Goal: Task Accomplishment & Management: Use online tool/utility

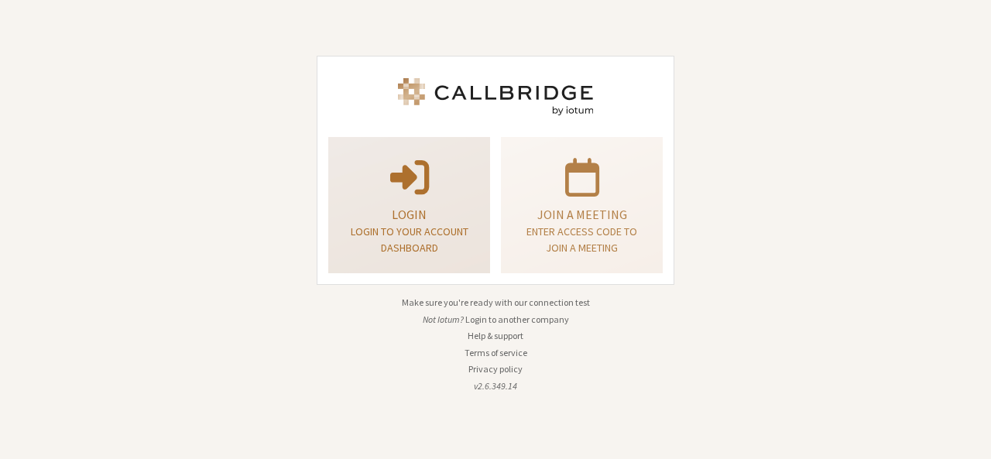
click at [459, 170] on p at bounding box center [409, 175] width 123 height 43
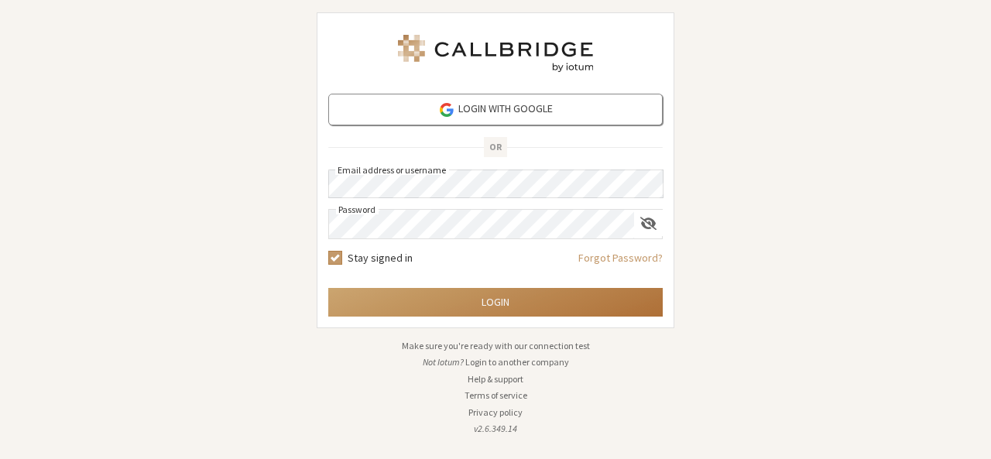
click at [478, 293] on button "Login" at bounding box center [495, 302] width 334 height 29
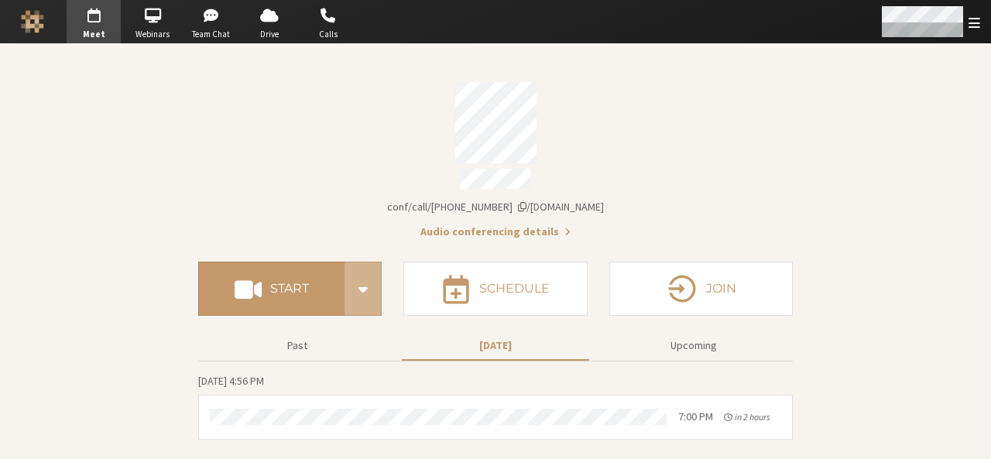
click at [971, 19] on span "Open menu" at bounding box center [974, 22] width 12 height 15
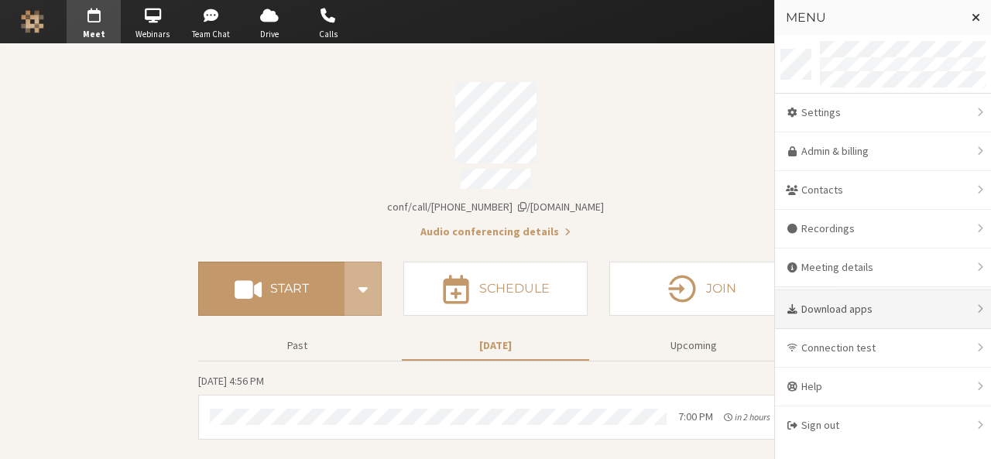
click at [866, 316] on div "Download apps" at bounding box center [883, 309] width 216 height 39
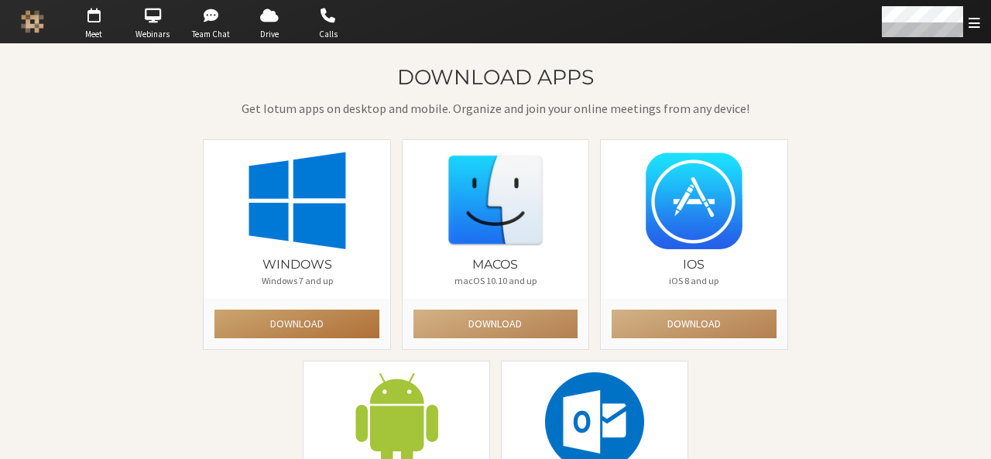
click at [292, 326] on button "Download" at bounding box center [296, 324] width 164 height 29
click at [773, 426] on div "Windows Windows 7 and up Download macOS macOS 10.10 and up Download iOS iOS 8 a…" at bounding box center [494, 360] width 595 height 442
click at [214, 29] on span "Team Chat" at bounding box center [211, 34] width 54 height 13
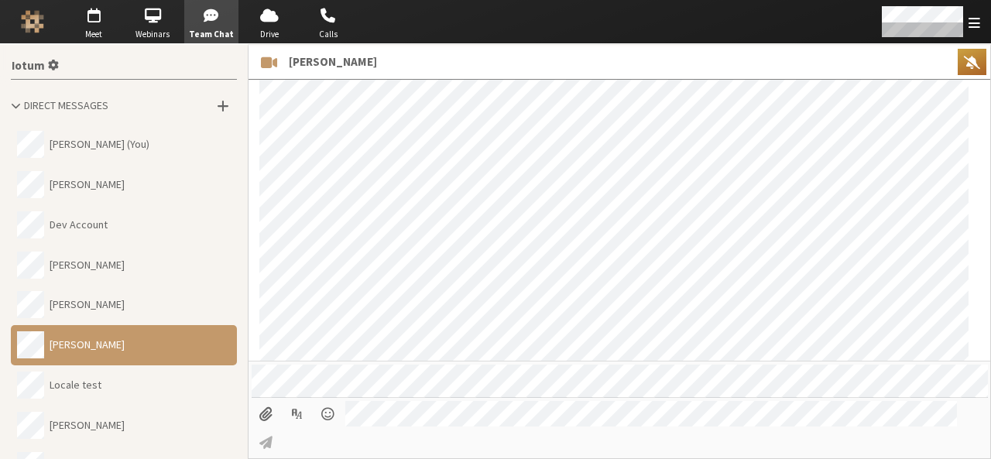
scroll to position [259, 0]
click at [94, 140] on button "Anita (You)" at bounding box center [124, 145] width 226 height 40
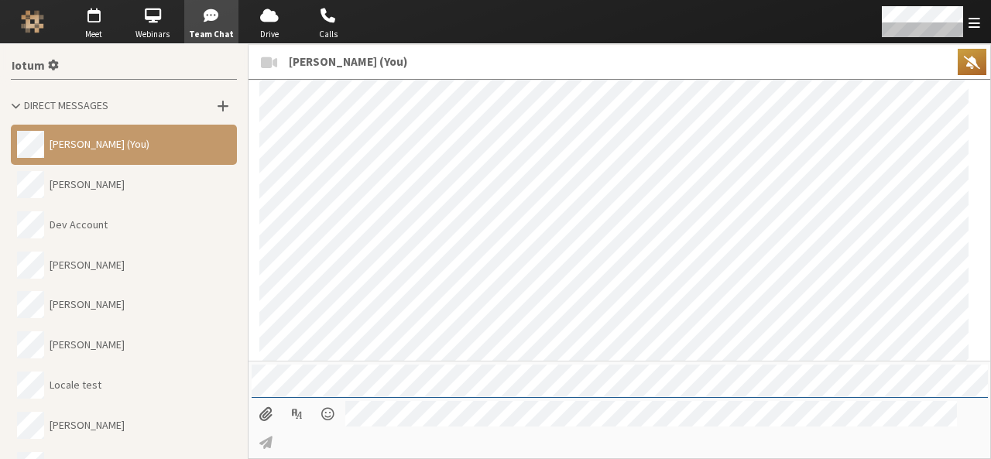
scroll to position [1880, 0]
click at [89, 19] on span "button" at bounding box center [94, 15] width 54 height 25
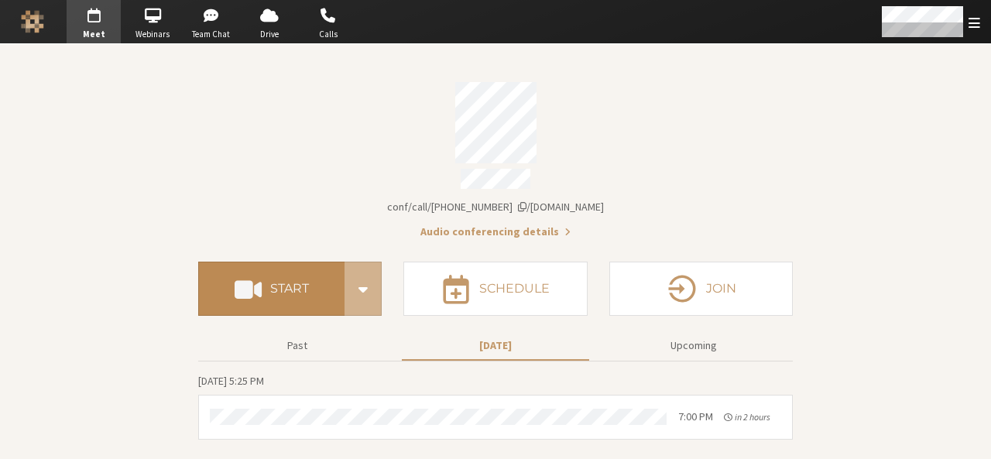
click at [257, 283] on span at bounding box center [248, 289] width 27 height 28
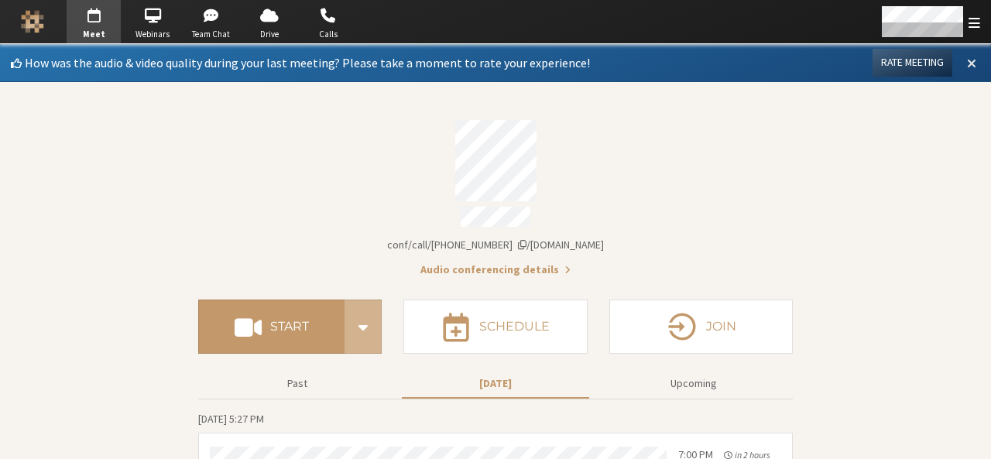
click at [968, 62] on button at bounding box center [972, 63] width 28 height 26
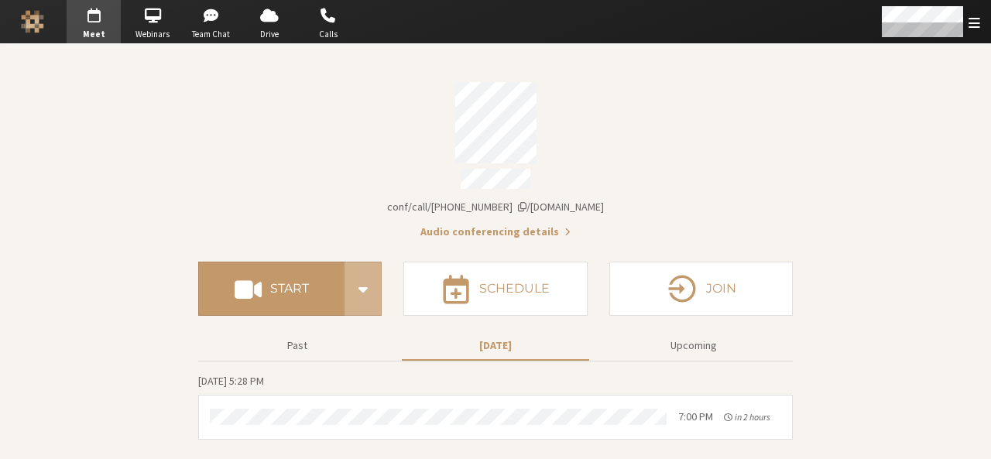
click at [526, 204] on span "Account details" at bounding box center [522, 206] width 9 height 11
click at [835, 169] on section "Copied to clipboard Audio conferencing details Start Schedule Join Past Today U…" at bounding box center [495, 251] width 991 height 415
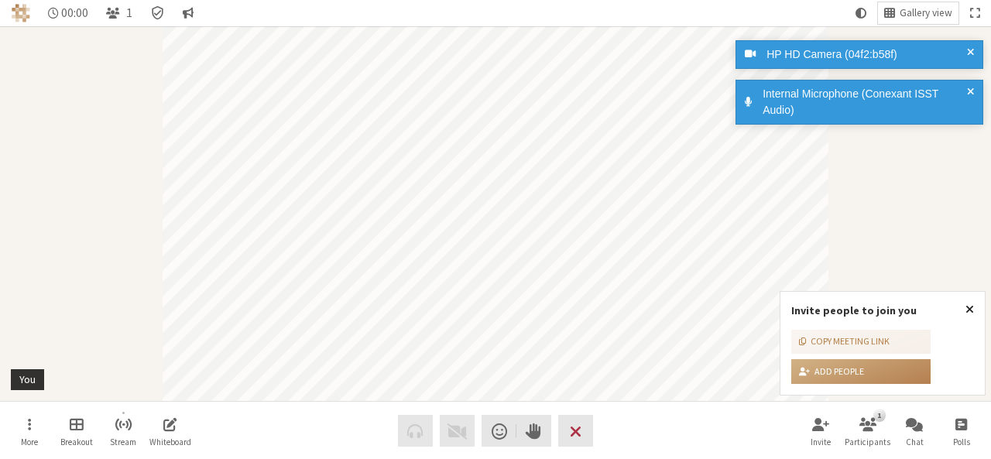
click at [967, 309] on span "Close popover" at bounding box center [969, 309] width 9 height 12
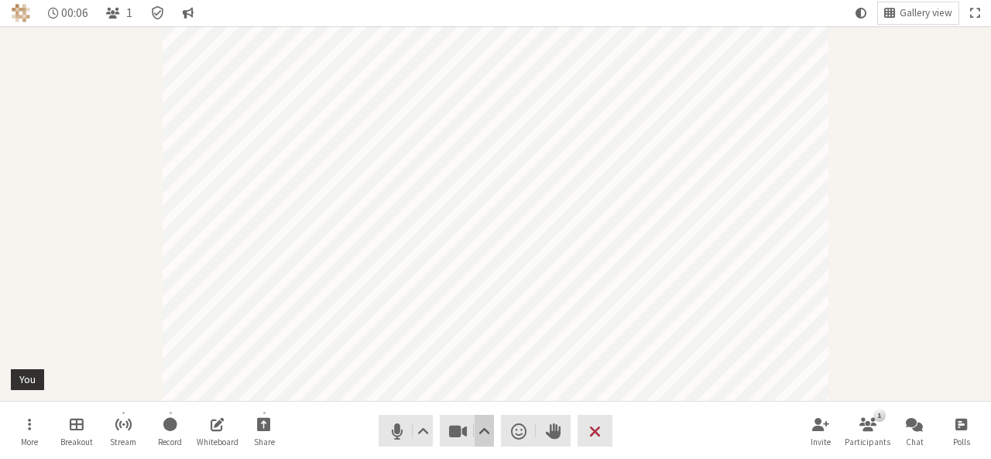
click at [479, 425] on span "Video setting" at bounding box center [484, 431] width 12 height 22
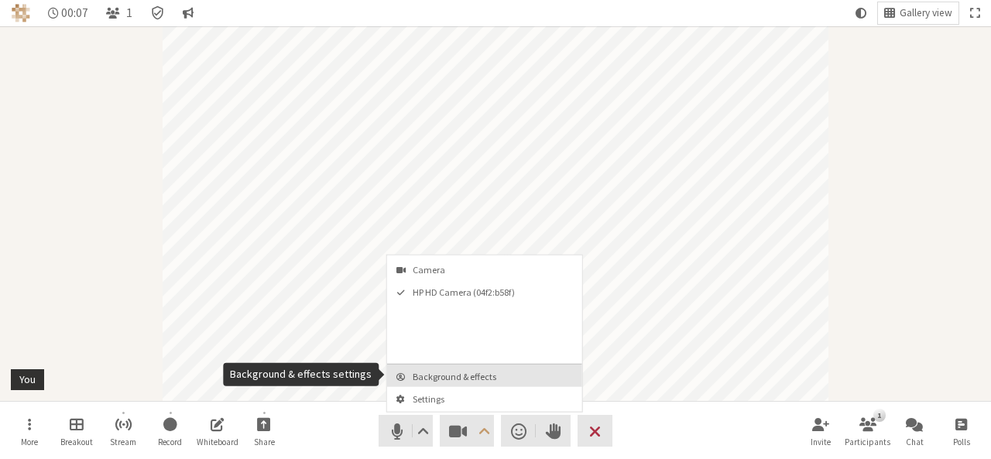
click at [458, 375] on span "Background & effects" at bounding box center [494, 377] width 163 height 10
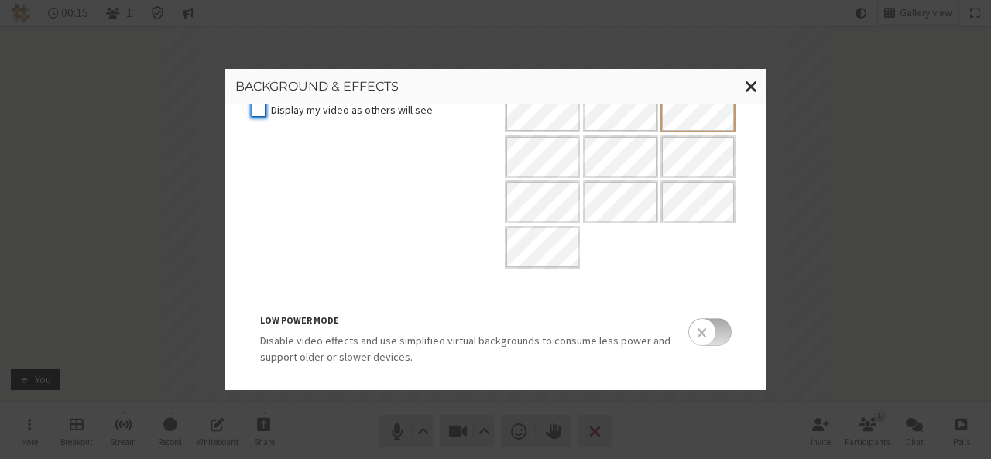
scroll to position [349, 0]
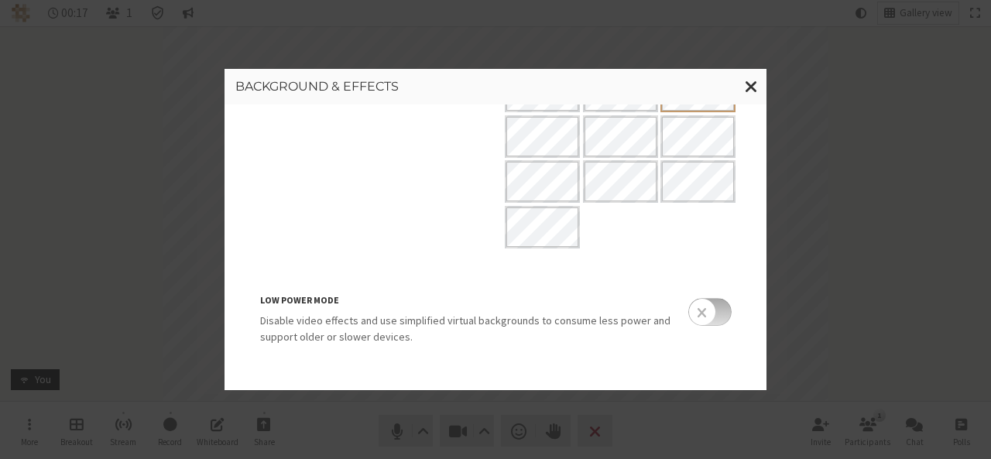
click at [713, 312] on input "checkbox" at bounding box center [709, 312] width 43 height 28
click at [759, 87] on button "Close modal" at bounding box center [751, 87] width 30 height 36
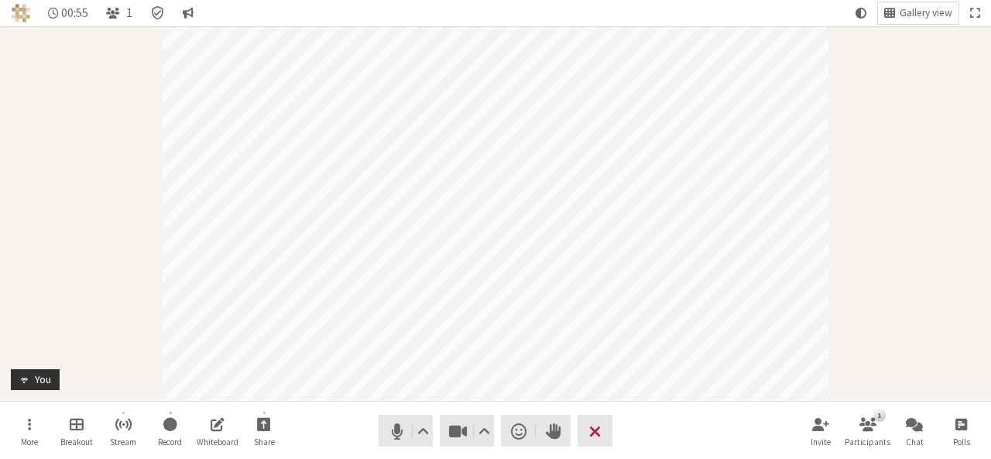
click at [587, 423] on button "Leave" at bounding box center [595, 431] width 35 height 32
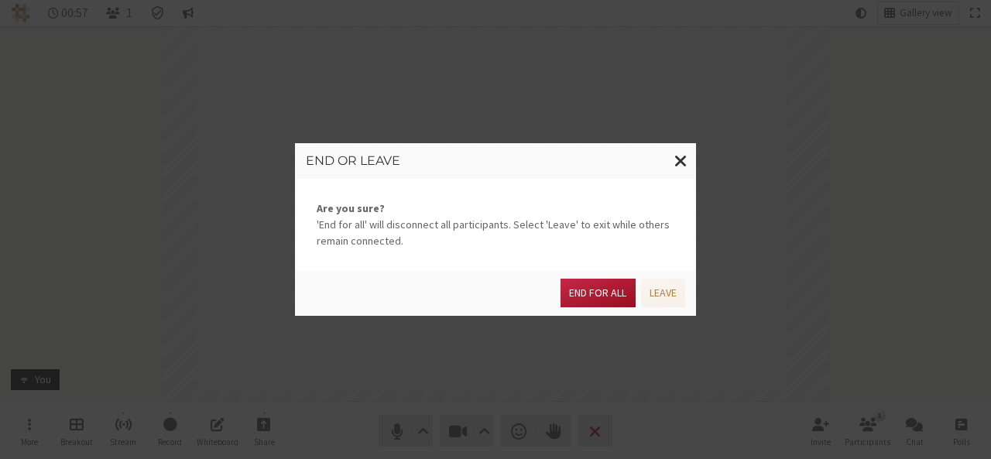
click at [587, 295] on button "End for all" at bounding box center [597, 293] width 74 height 29
